Goal: Find specific page/section: Find specific page/section

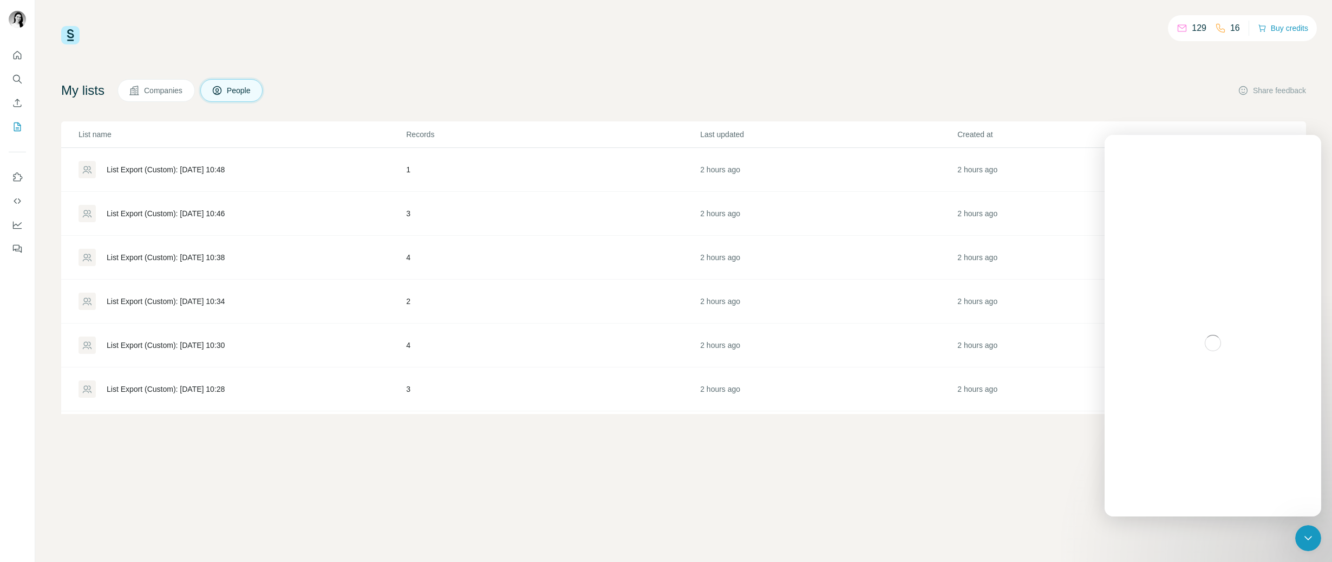
click at [157, 174] on div "List Export (Custom): [DATE] 10:48" at bounding box center [166, 169] width 118 height 11
click at [215, 211] on div "List Export (Custom): [DATE] 10:46" at bounding box center [166, 213] width 118 height 11
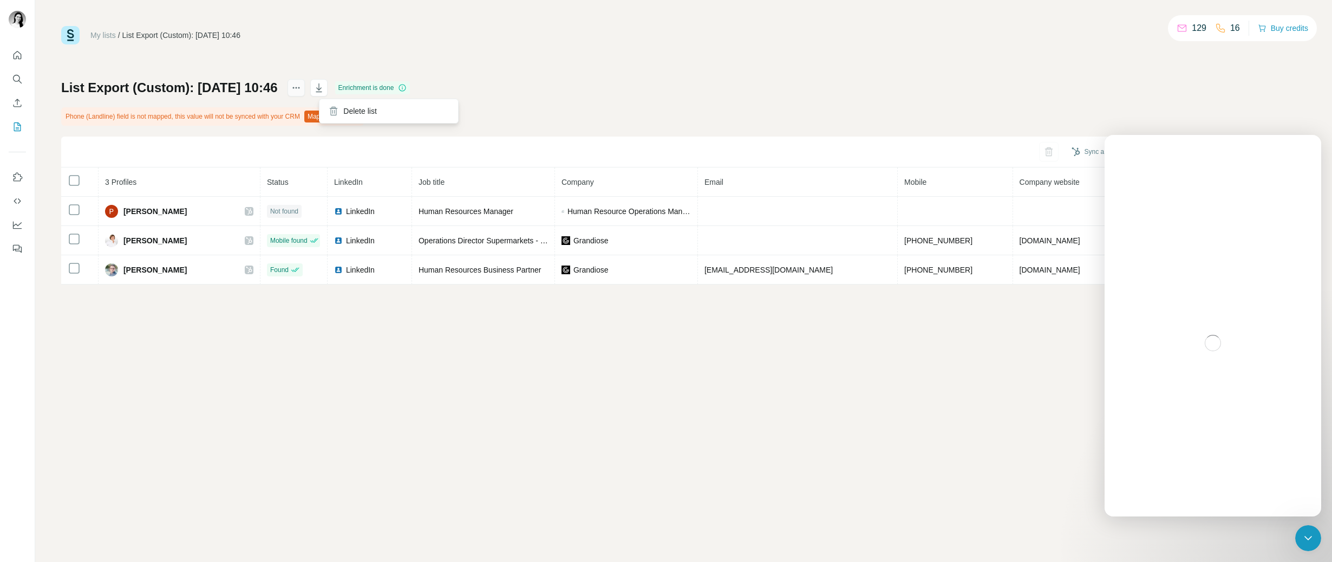
click at [302, 88] on icon "actions" at bounding box center [296, 87] width 11 height 11
click at [15, 56] on icon "Quick start" at bounding box center [17, 55] width 11 height 11
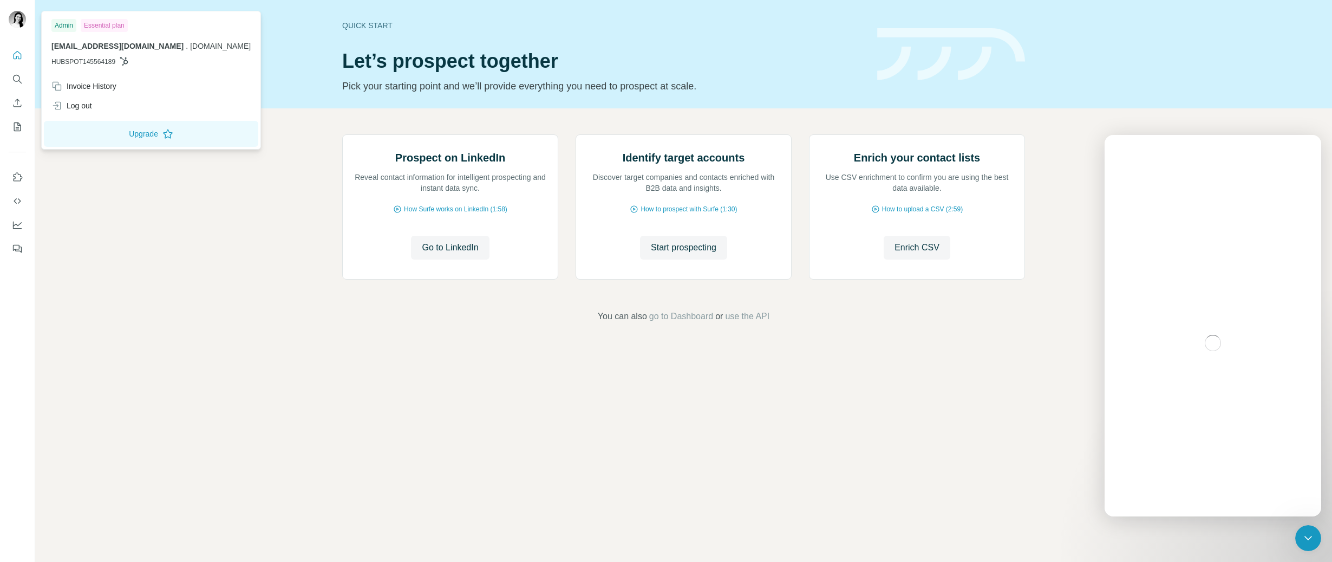
click at [20, 19] on img at bounding box center [17, 19] width 17 height 17
